Goal: Navigation & Orientation: Understand site structure

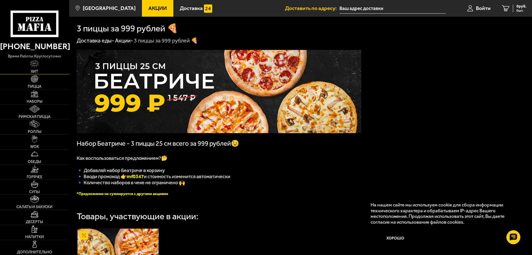
click at [33, 67] on img at bounding box center [34, 64] width 9 height 8
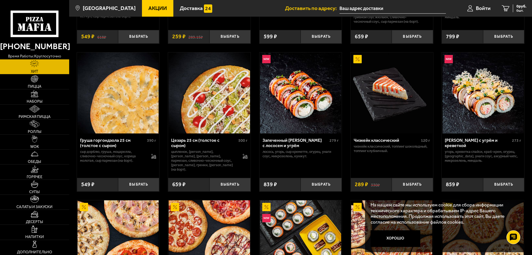
scroll to position [121, 0]
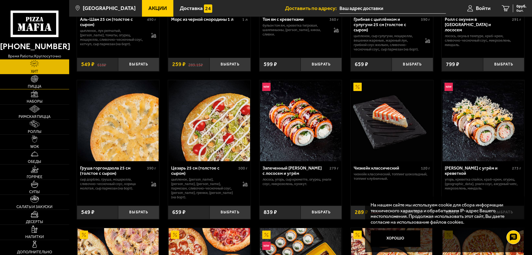
click at [31, 83] on link "Пицца" at bounding box center [34, 81] width 69 height 15
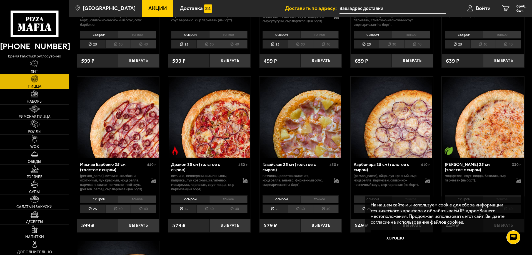
scroll to position [1167, 0]
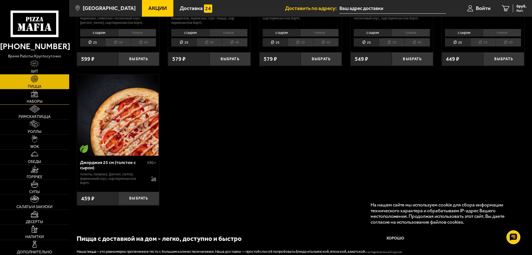
click at [31, 96] on img at bounding box center [35, 94] width 8 height 8
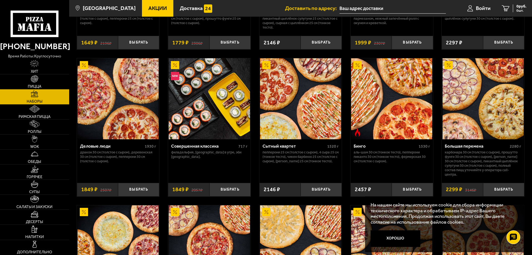
scroll to position [667, 0]
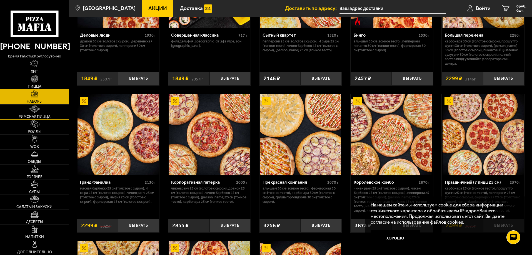
click at [44, 108] on link "Римская пицца" at bounding box center [34, 112] width 69 height 15
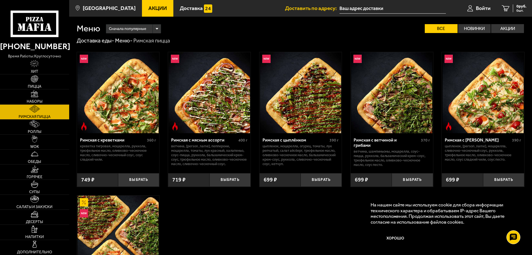
scroll to position [111, 0]
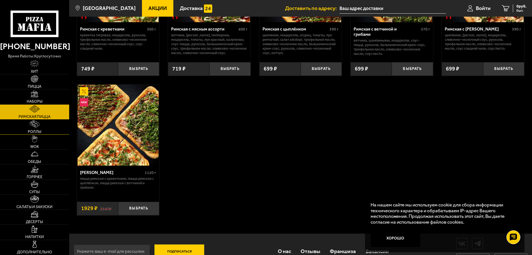
click at [38, 126] on img at bounding box center [34, 124] width 9 height 8
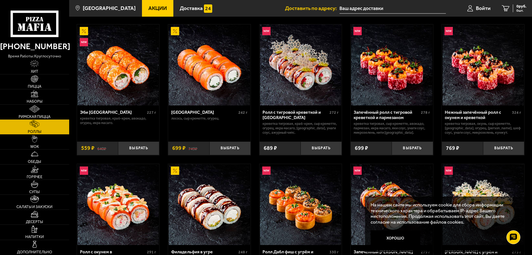
scroll to position [83, 0]
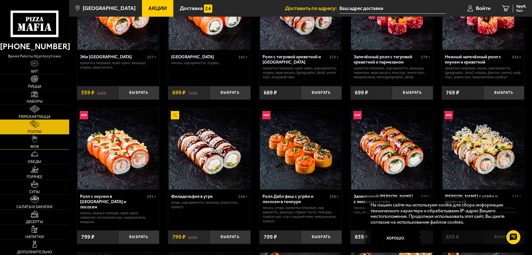
click at [47, 140] on link "WOK" at bounding box center [34, 142] width 69 height 15
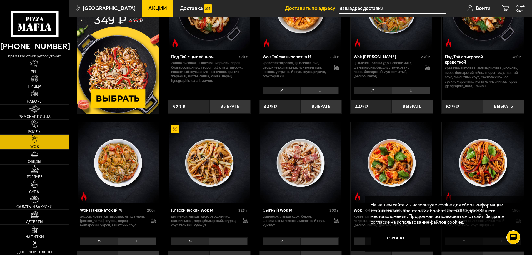
scroll to position [111, 0]
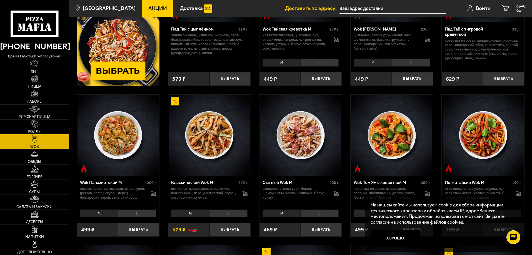
click at [40, 127] on link "Роллы" at bounding box center [34, 127] width 69 height 15
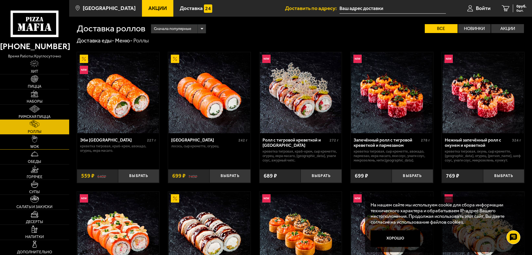
click at [43, 149] on link "WOK" at bounding box center [34, 142] width 69 height 15
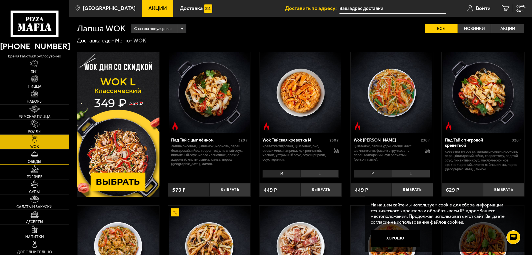
click at [46, 157] on link "Обеды" at bounding box center [34, 157] width 69 height 15
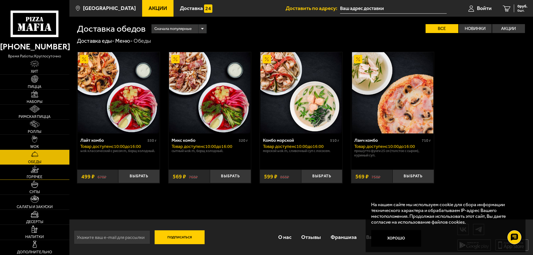
click at [45, 168] on link "Горячее" at bounding box center [34, 172] width 69 height 15
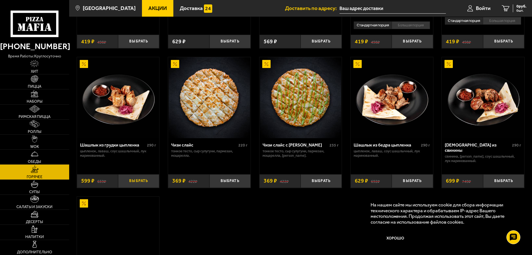
scroll to position [333, 0]
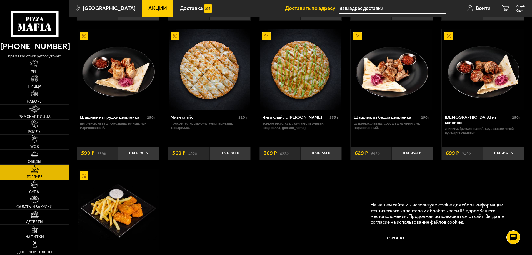
drag, startPoint x: 28, startPoint y: 187, endPoint x: 29, endPoint y: 179, distance: 7.3
click at [28, 186] on link "Супы" at bounding box center [34, 187] width 69 height 15
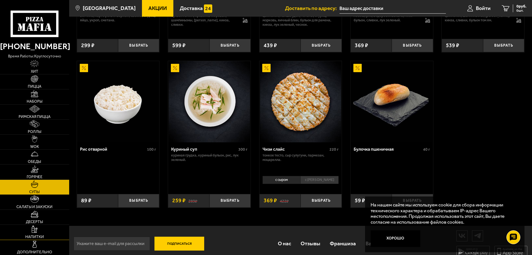
scroll to position [202, 0]
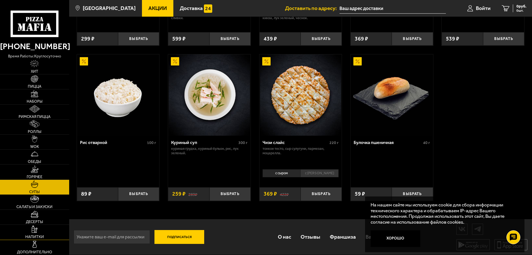
drag, startPoint x: 42, startPoint y: 245, endPoint x: 42, endPoint y: 226, distance: 19.2
click at [42, 245] on link "Дополнительно" at bounding box center [34, 247] width 69 height 15
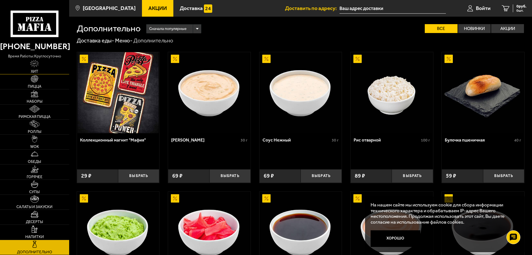
click at [47, 63] on link "Хит" at bounding box center [34, 66] width 69 height 15
